Goal: Information Seeking & Learning: Learn about a topic

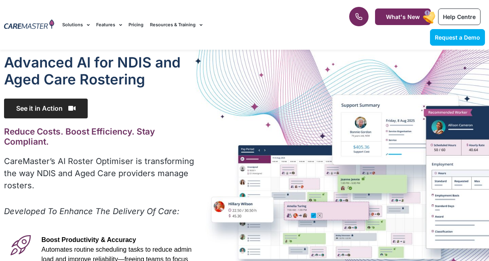
click at [67, 104] on span "See it in Action" at bounding box center [46, 109] width 84 height 20
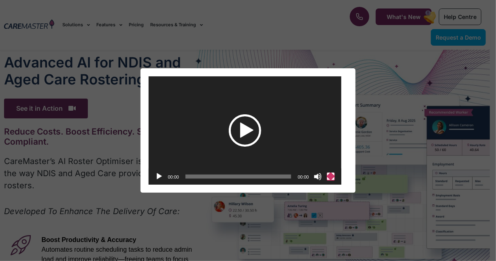
click at [330, 177] on button "Fullscreen" at bounding box center [330, 177] width 8 height 8
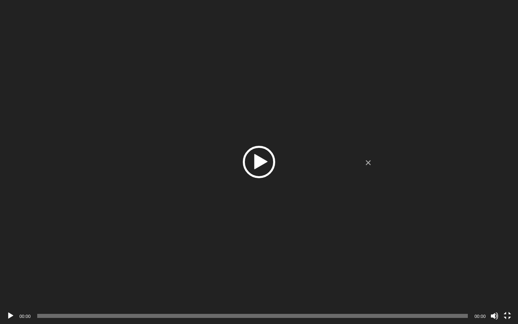
click at [263, 158] on div "Play" at bounding box center [259, 162] width 32 height 32
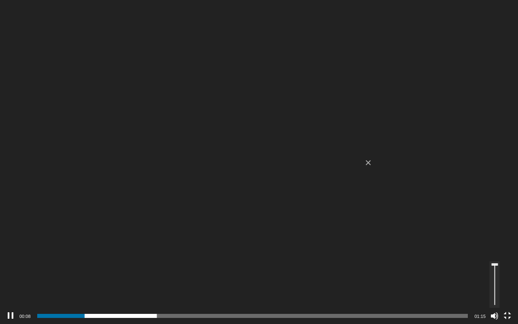
drag, startPoint x: 495, startPoint y: 271, endPoint x: 494, endPoint y: 255, distance: 15.4
click at [489, 0] on div "https://caremaster.com.au/wp-content/uploads/2025/05/RO_screenshots_D4-web.mp4 …" at bounding box center [259, 0] width 518 height 0
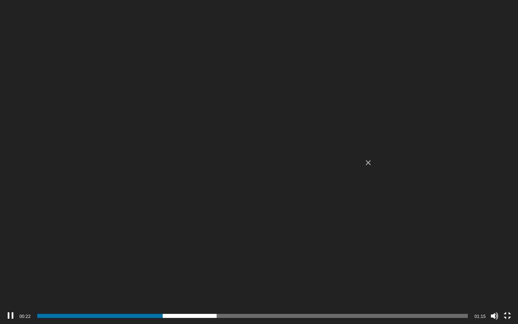
click at [229, 261] on div "00:33" at bounding box center [252, 315] width 431 height 16
click at [236, 261] on span "00:34" at bounding box center [252, 315] width 431 height 4
click at [303, 261] on div "00:45" at bounding box center [252, 315] width 431 height 16
click at [311, 261] on div "00:45" at bounding box center [252, 315] width 431 height 16
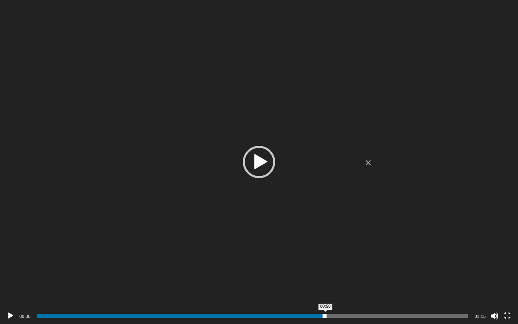
click at [325, 261] on span "00:50" at bounding box center [252, 315] width 431 height 4
click at [489, 261] on div "Video Player" at bounding box center [507, 315] width 13 height 16
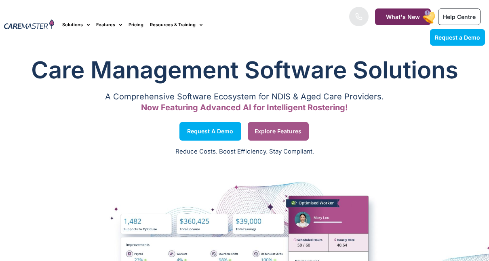
click at [285, 129] on span "Explore Features" at bounding box center [278, 131] width 47 height 4
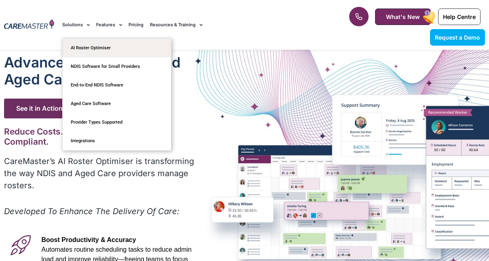
click at [80, 21] on link "Solutions" at bounding box center [76, 24] width 28 height 27
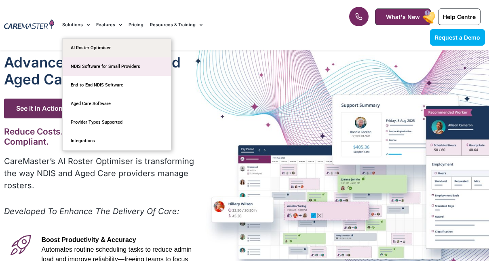
click at [117, 69] on link "NDIS Software for Small Providers" at bounding box center [117, 66] width 108 height 19
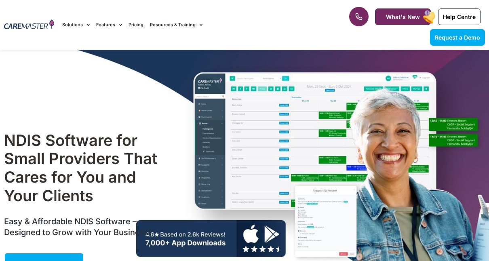
click at [135, 23] on link "Pricing" at bounding box center [136, 24] width 15 height 27
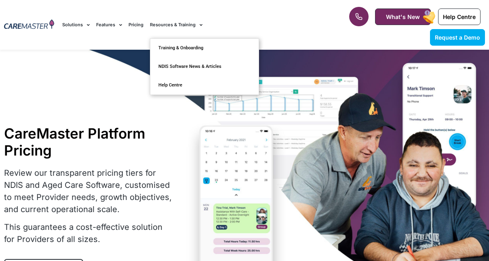
click at [189, 25] on link "Resources & Training" at bounding box center [176, 24] width 53 height 27
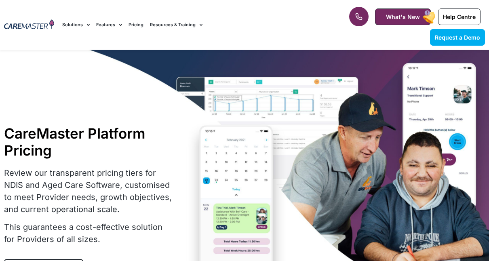
click at [189, 25] on link "Resources & Training" at bounding box center [176, 24] width 53 height 27
